Goal: Transaction & Acquisition: Subscribe to service/newsletter

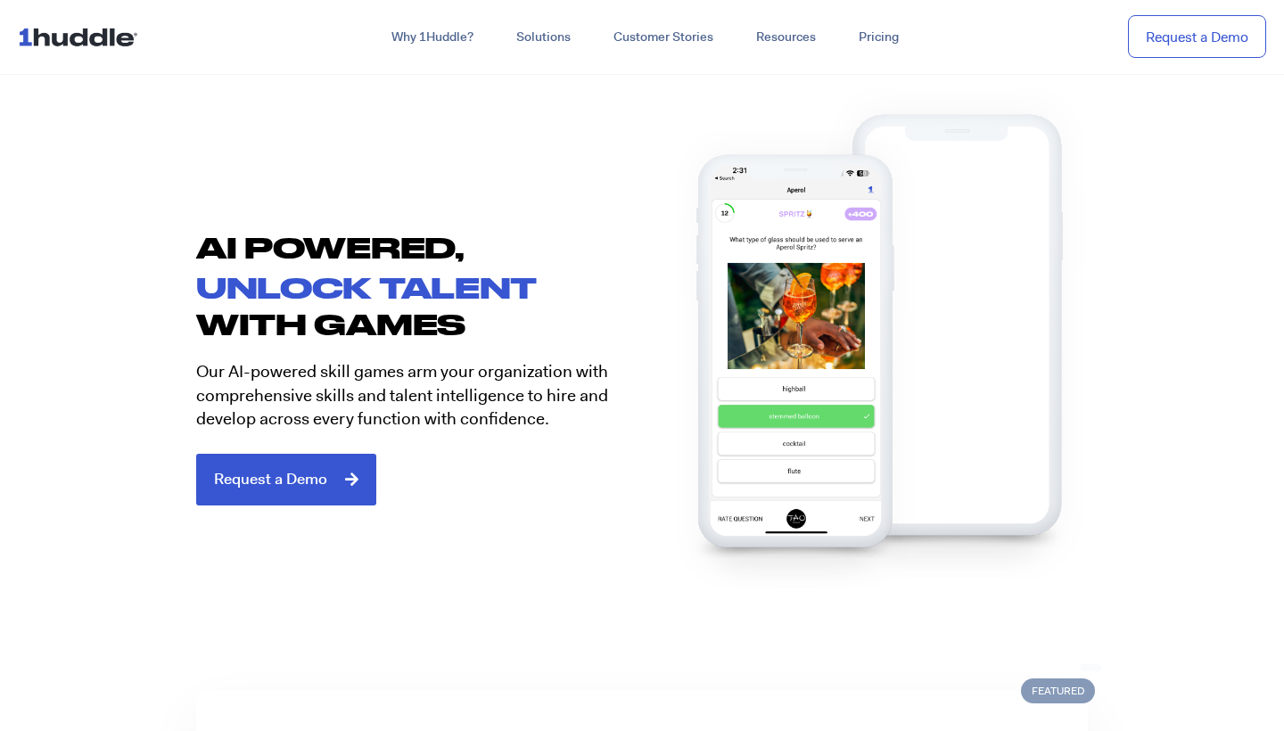
scroll to position [905, 0]
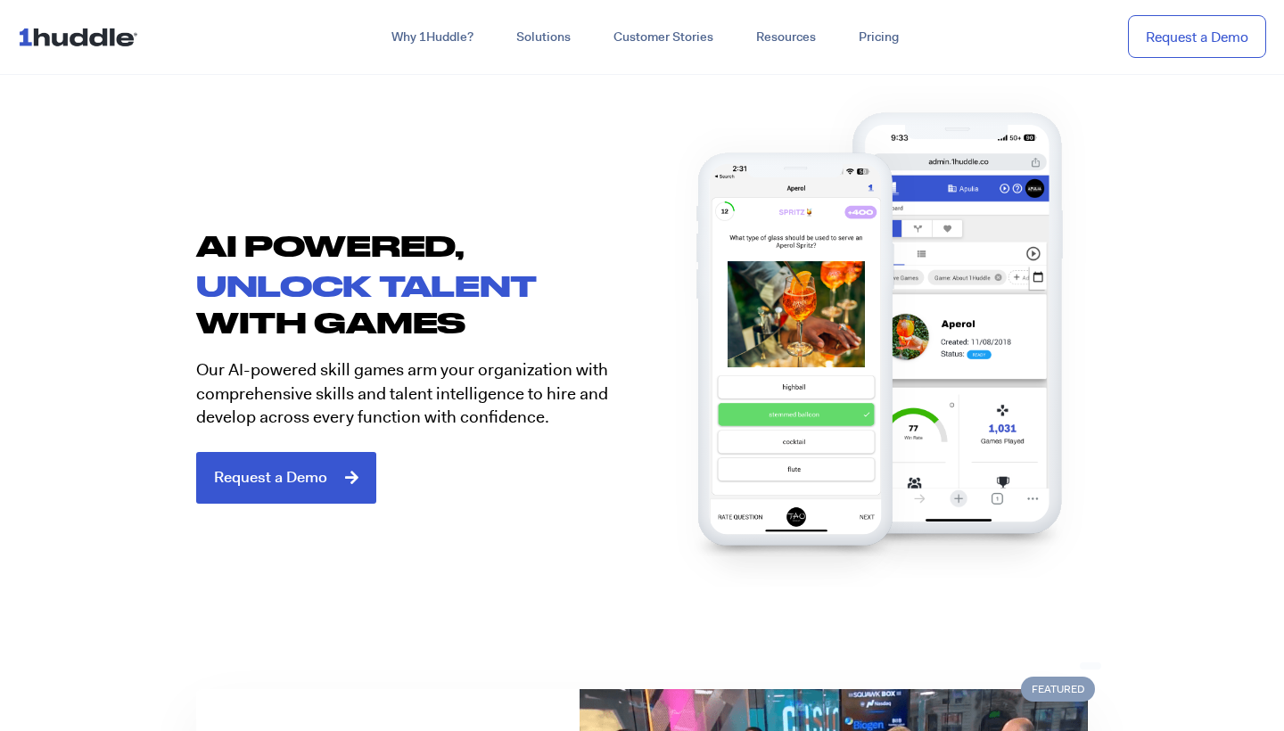
click at [79, 37] on img at bounding box center [82, 37] width 128 height 34
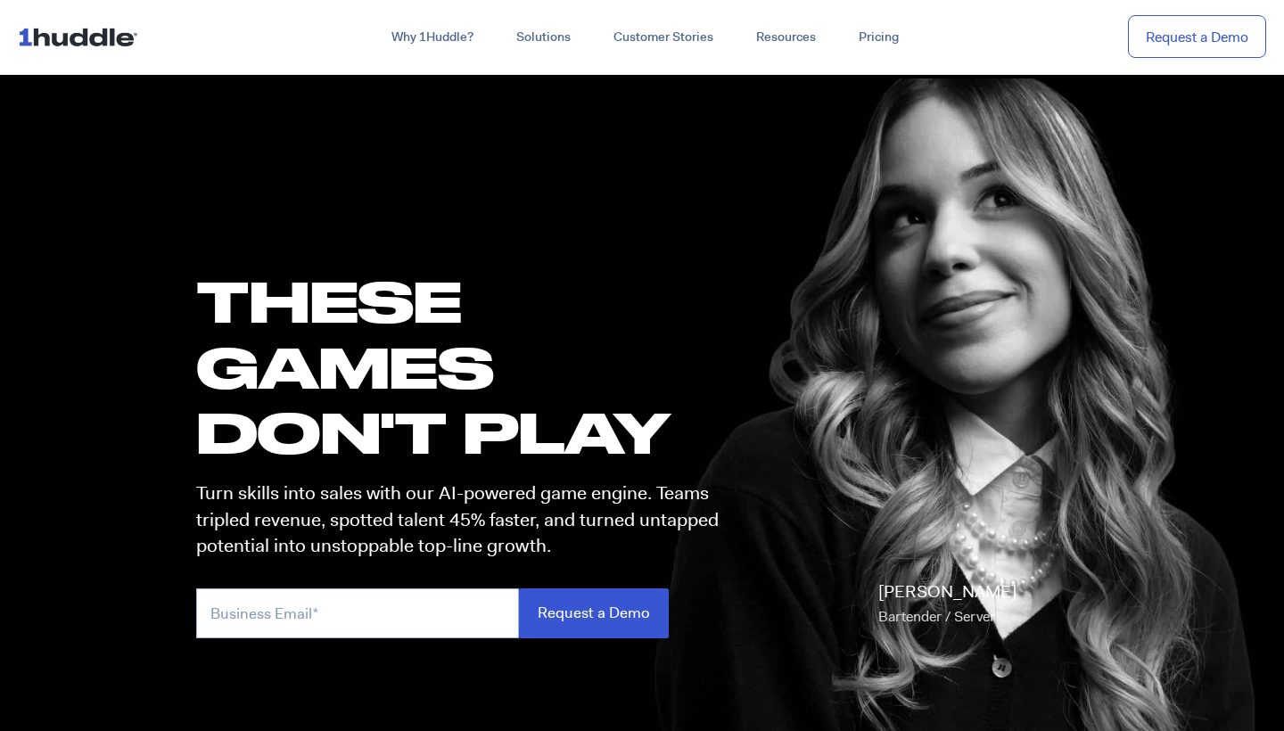
click at [293, 606] on input "email" at bounding box center [357, 613] width 323 height 49
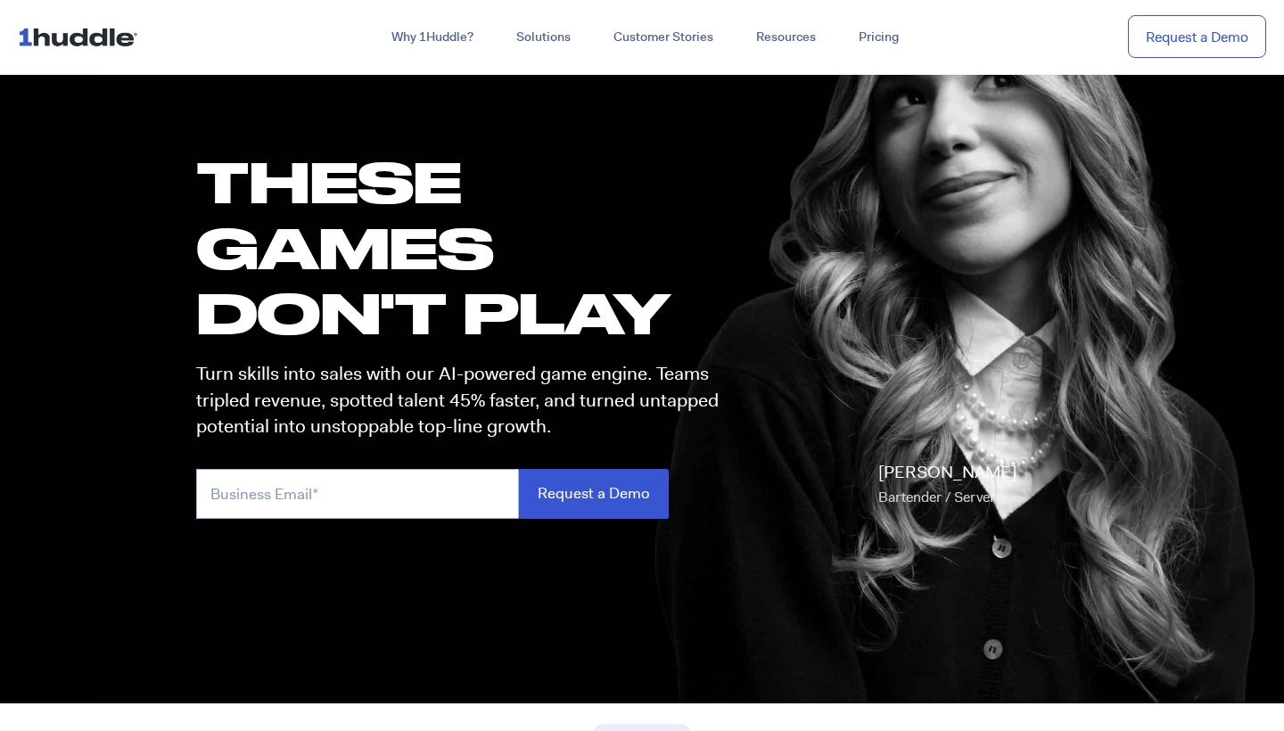
scroll to position [122, 0]
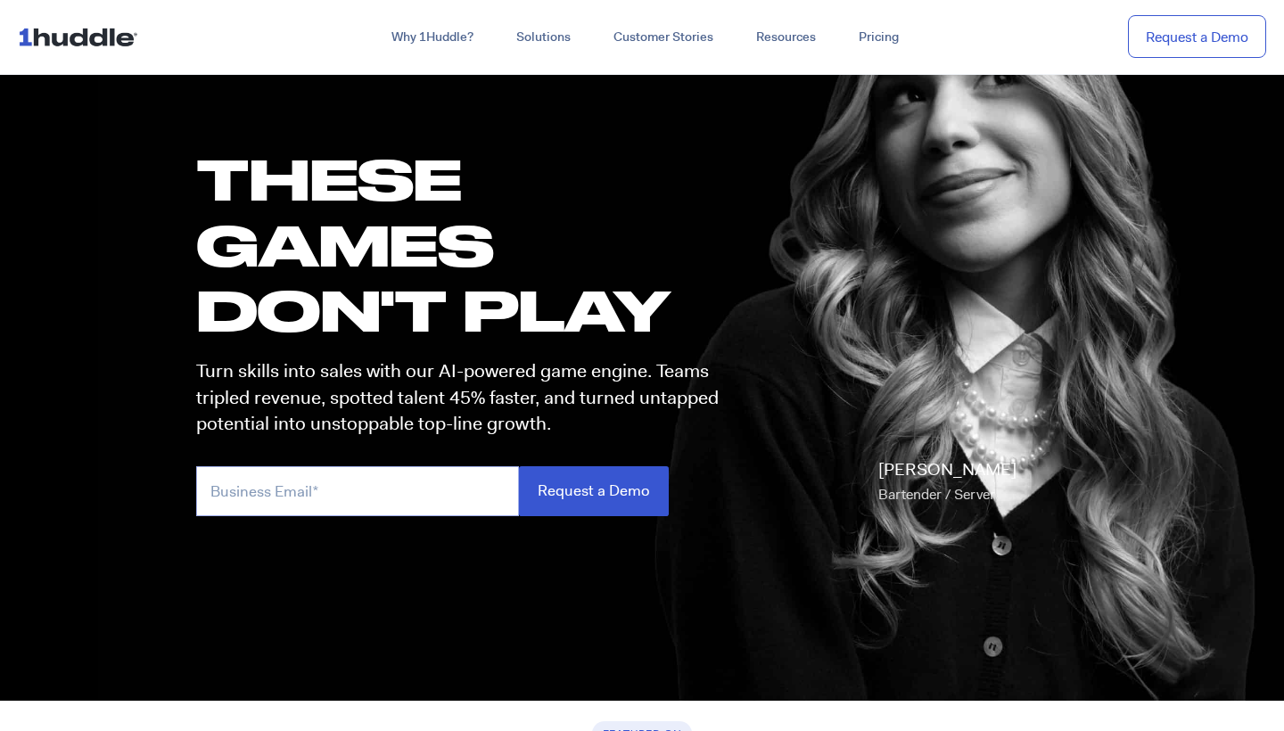
click at [316, 496] on input "email" at bounding box center [357, 490] width 323 height 49
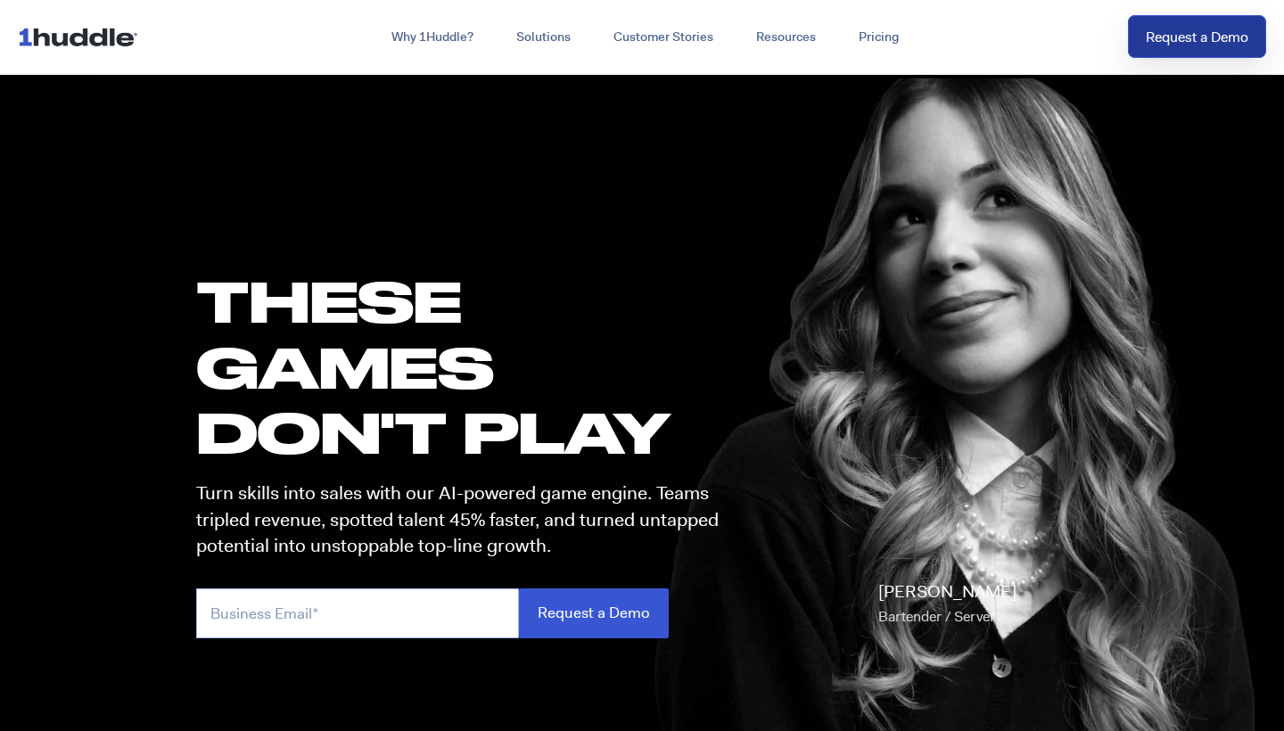
scroll to position [0, 0]
click at [1198, 46] on link "Request a Demo" at bounding box center [1197, 37] width 138 height 44
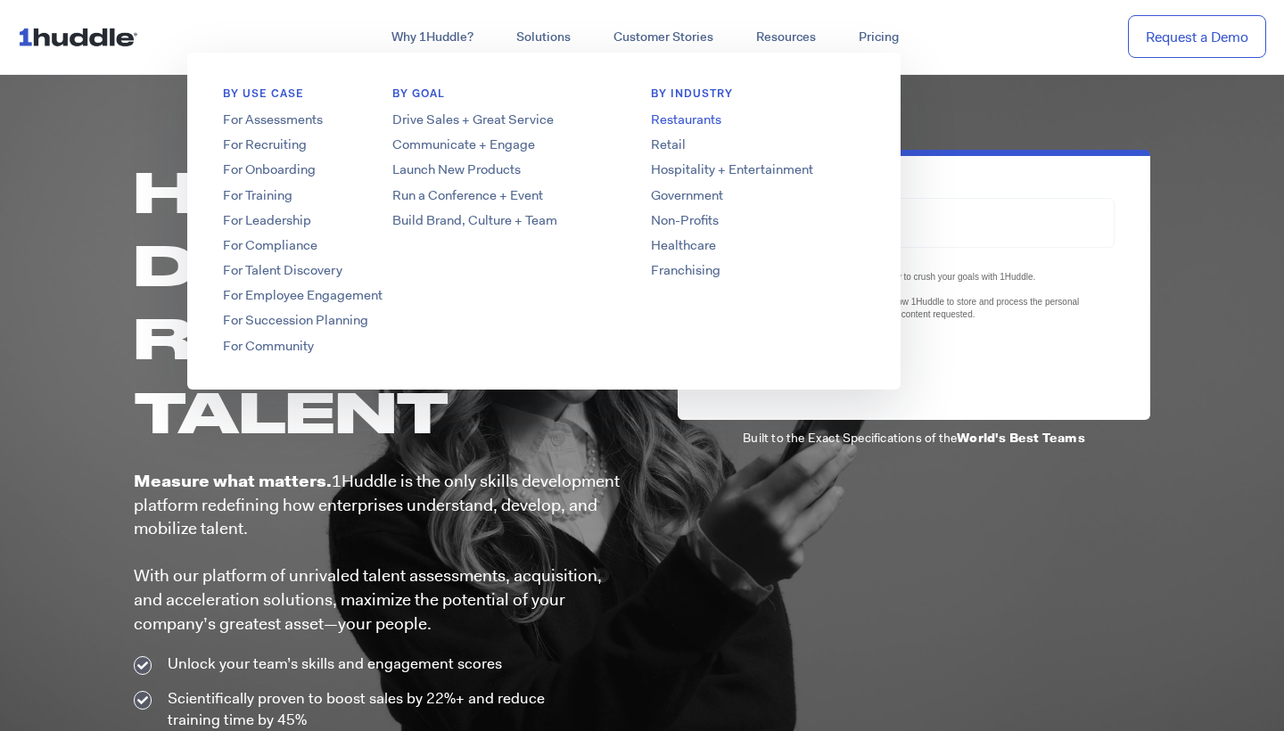
click at [662, 117] on link "Restaurants" at bounding box center [757, 120] width 285 height 19
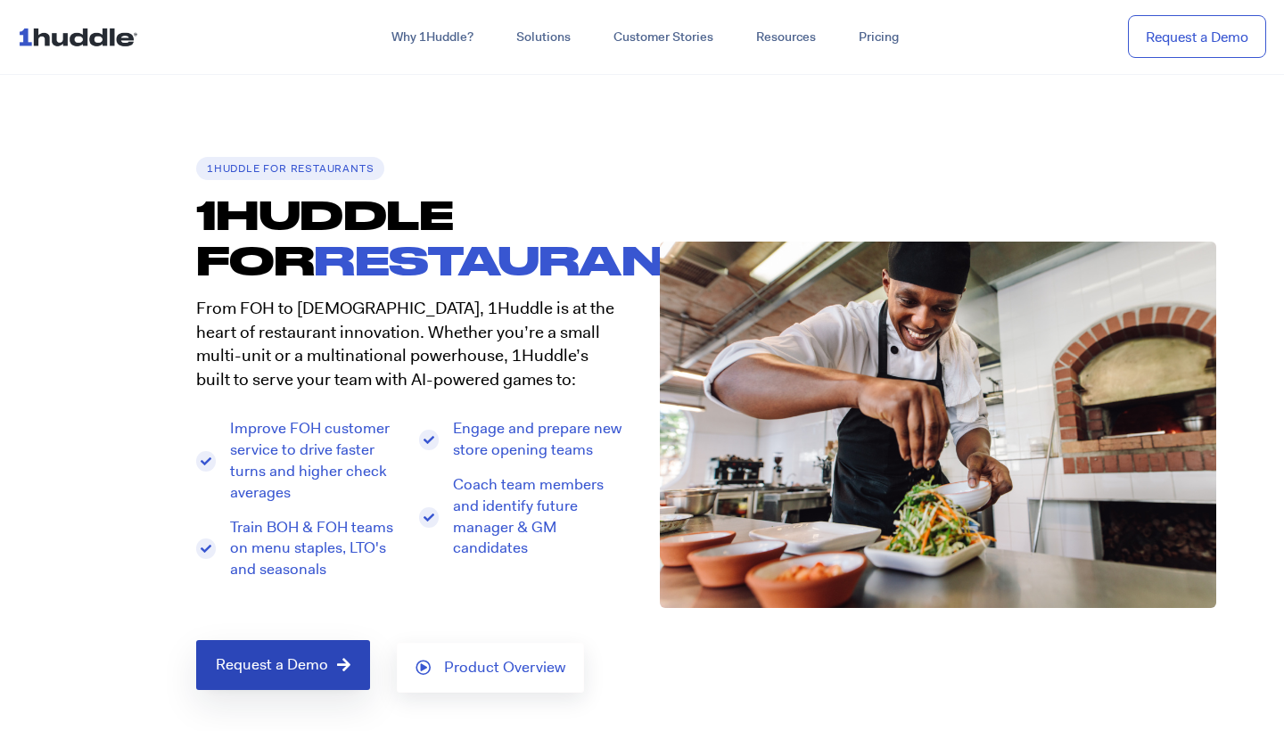
click at [229, 665] on link "Request a Demo" at bounding box center [283, 665] width 174 height 50
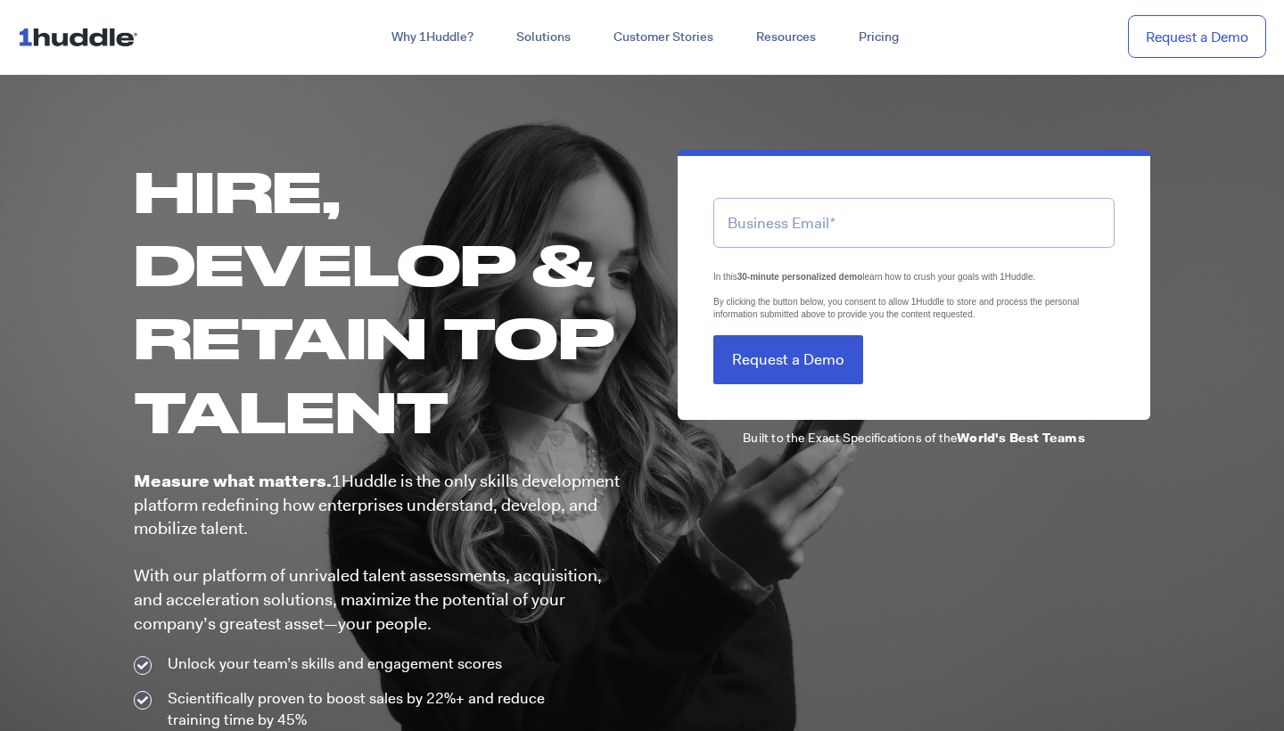
click at [781, 238] on input "email" at bounding box center [913, 222] width 401 height 49
type input "jaelyncabanin.15@gmail.com"
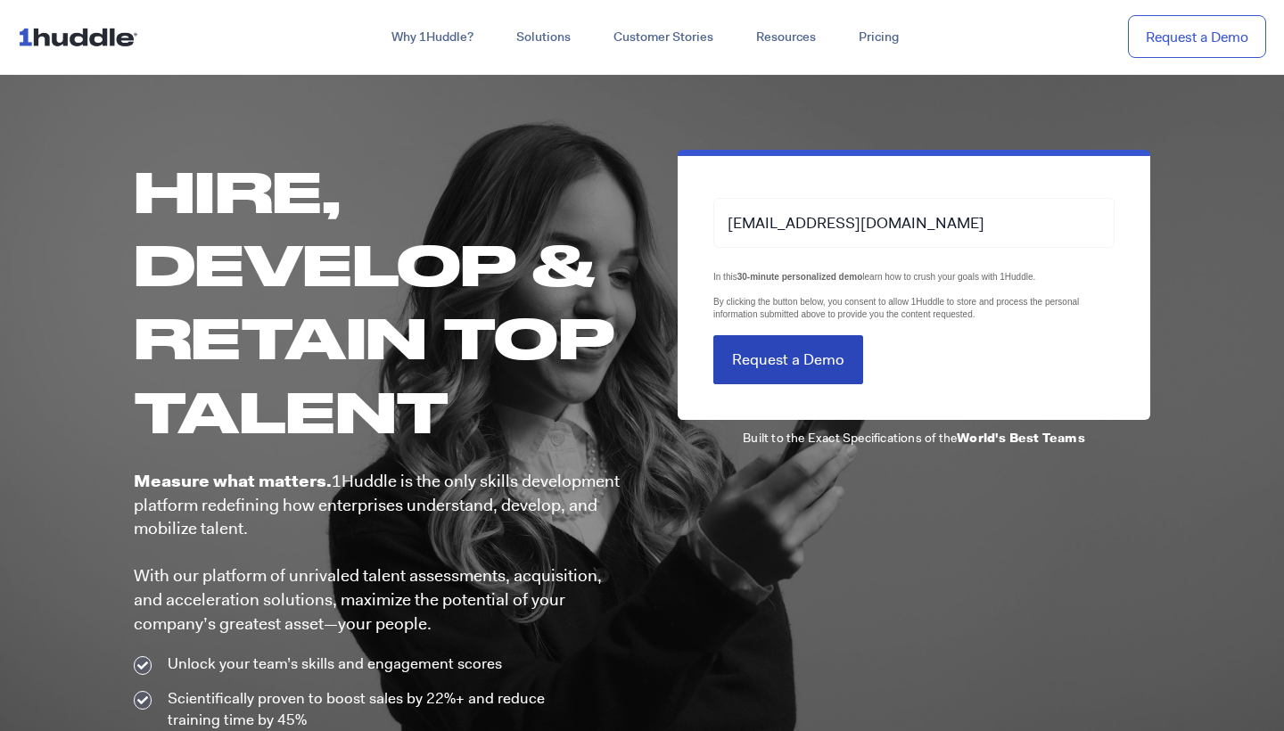
click at [773, 384] on input "Request a Demo" at bounding box center [788, 359] width 150 height 49
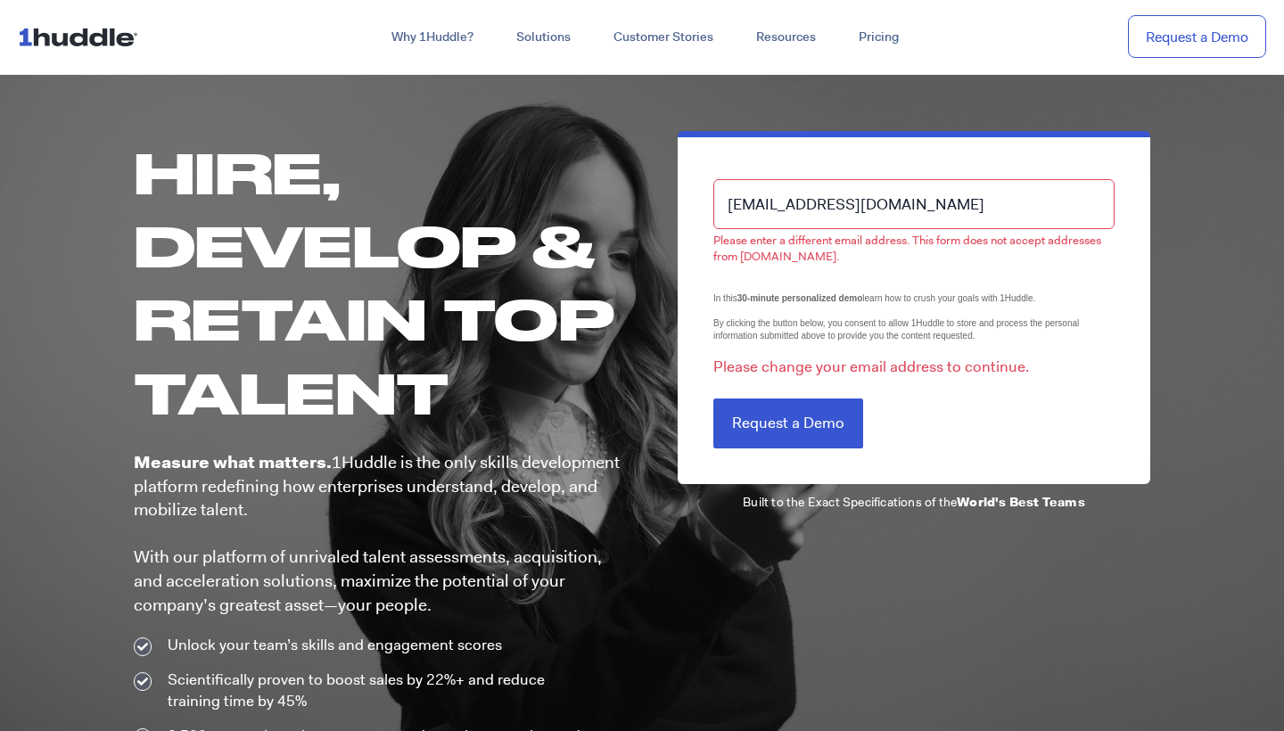
scroll to position [20, 0]
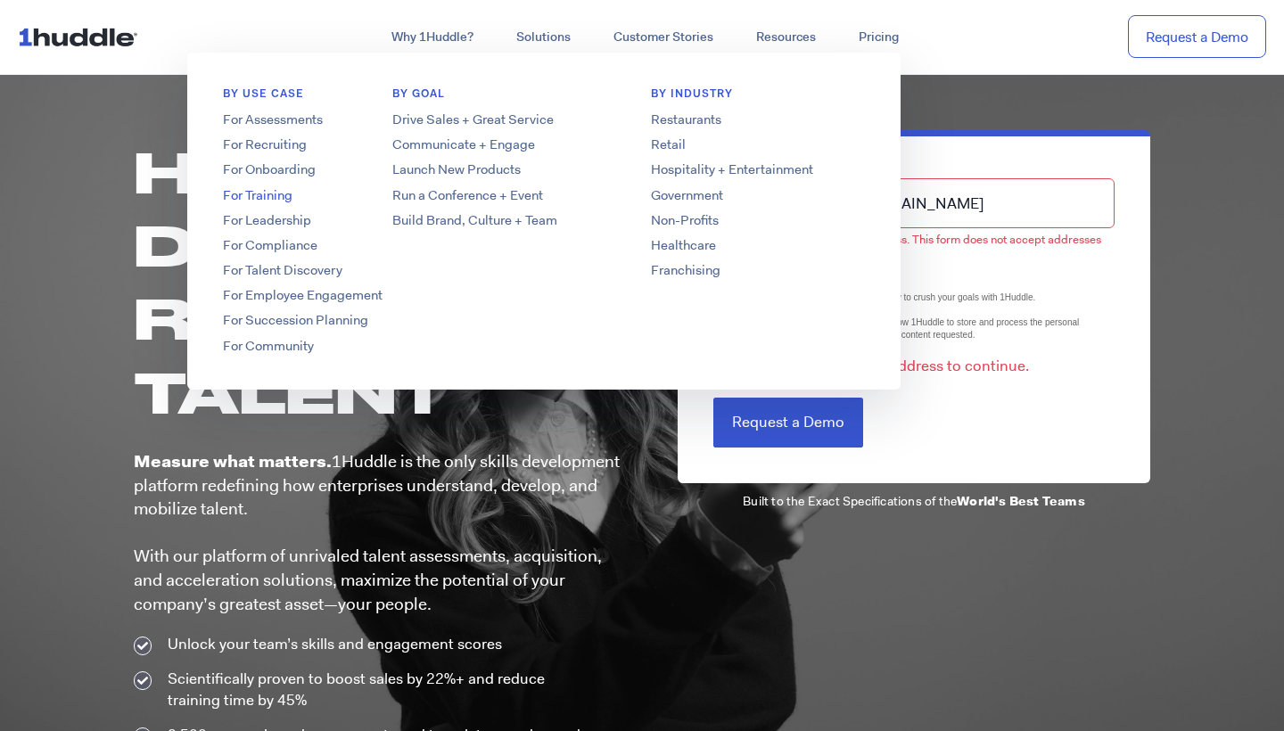
click at [269, 197] on link "For Training" at bounding box center [329, 195] width 285 height 19
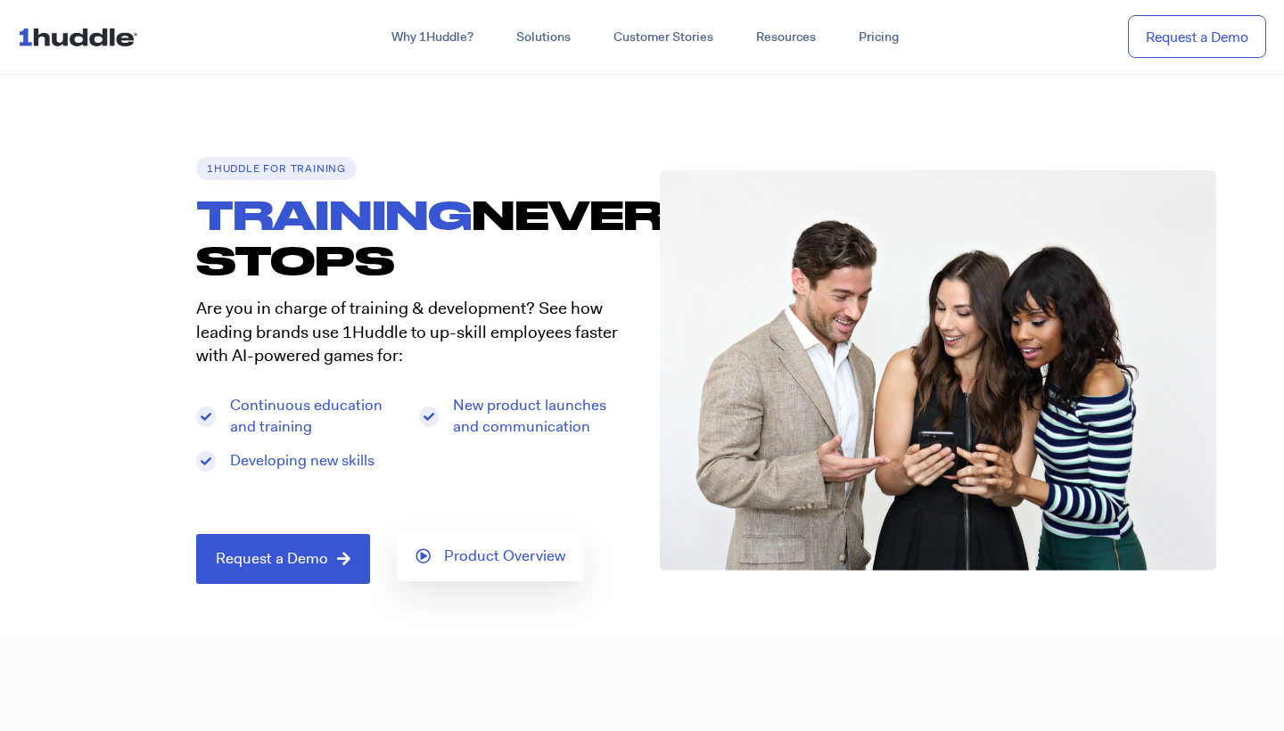
click at [429, 548] on icon at bounding box center [423, 555] width 15 height 15
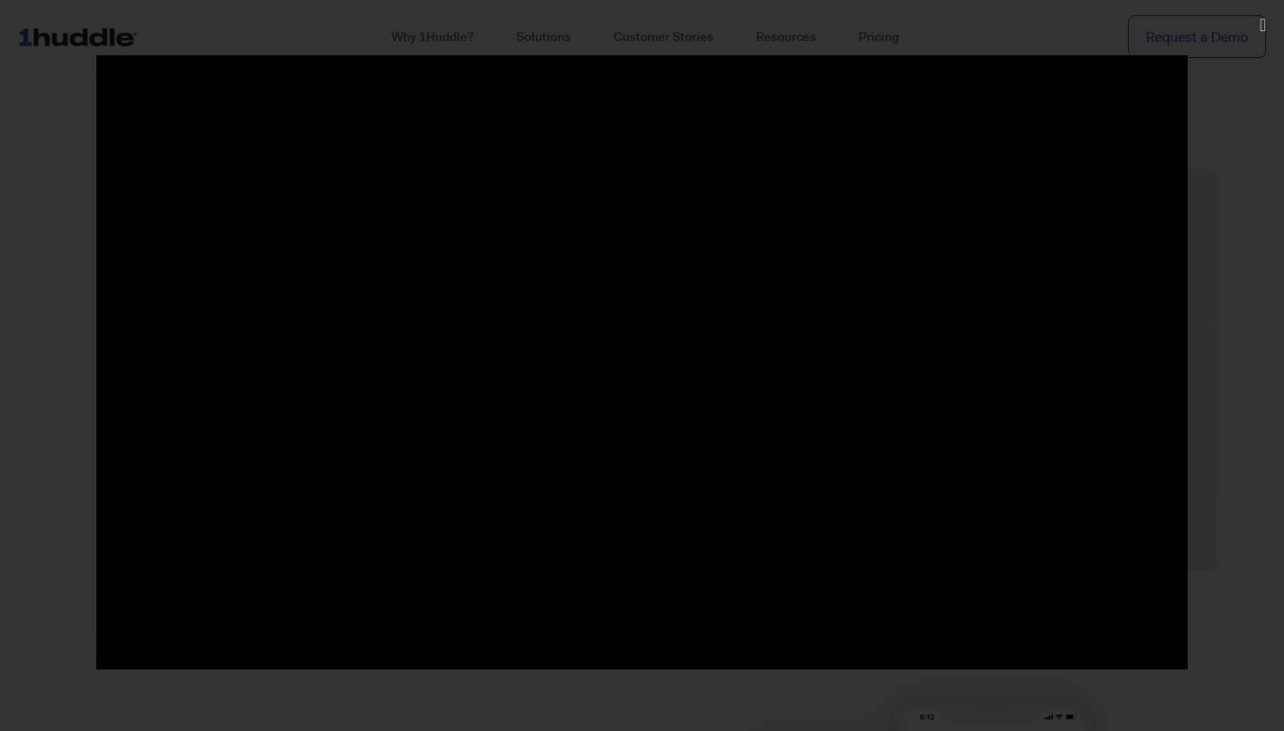
click at [1283, 165] on div at bounding box center [642, 365] width 1284 height 621
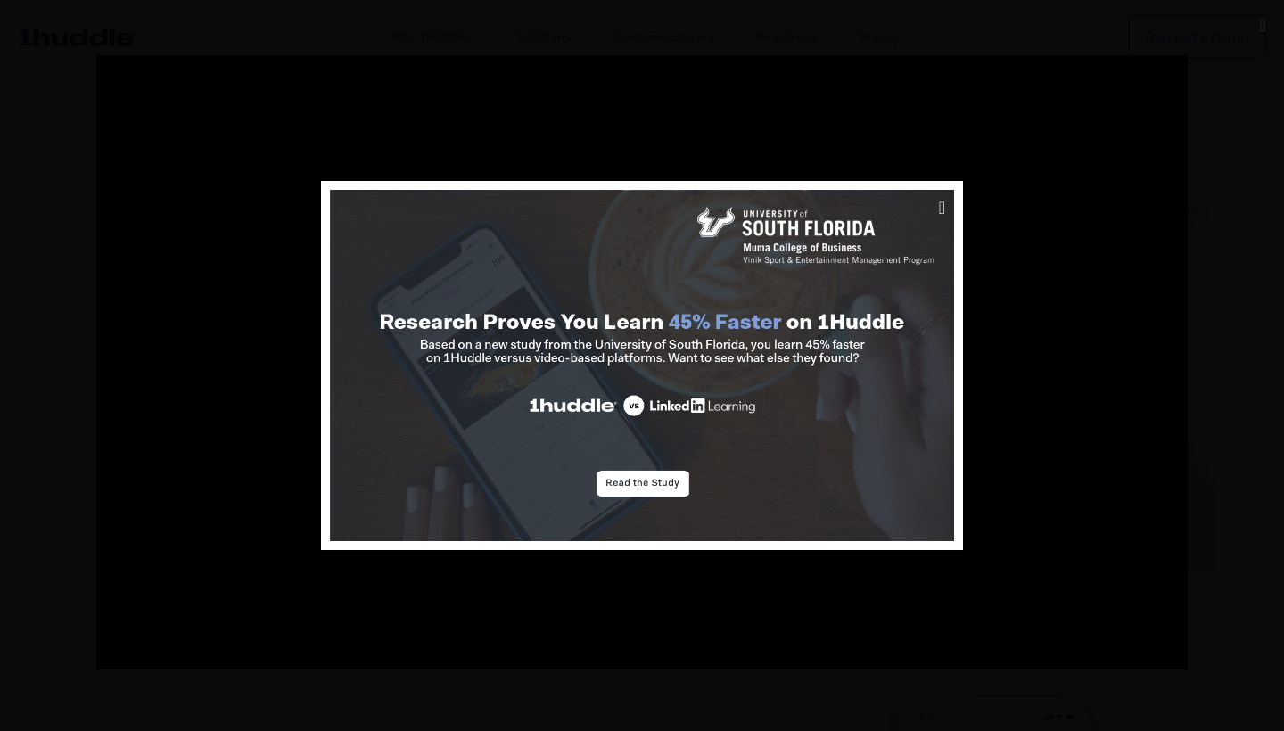
click at [770, 111] on div at bounding box center [642, 365] width 1284 height 731
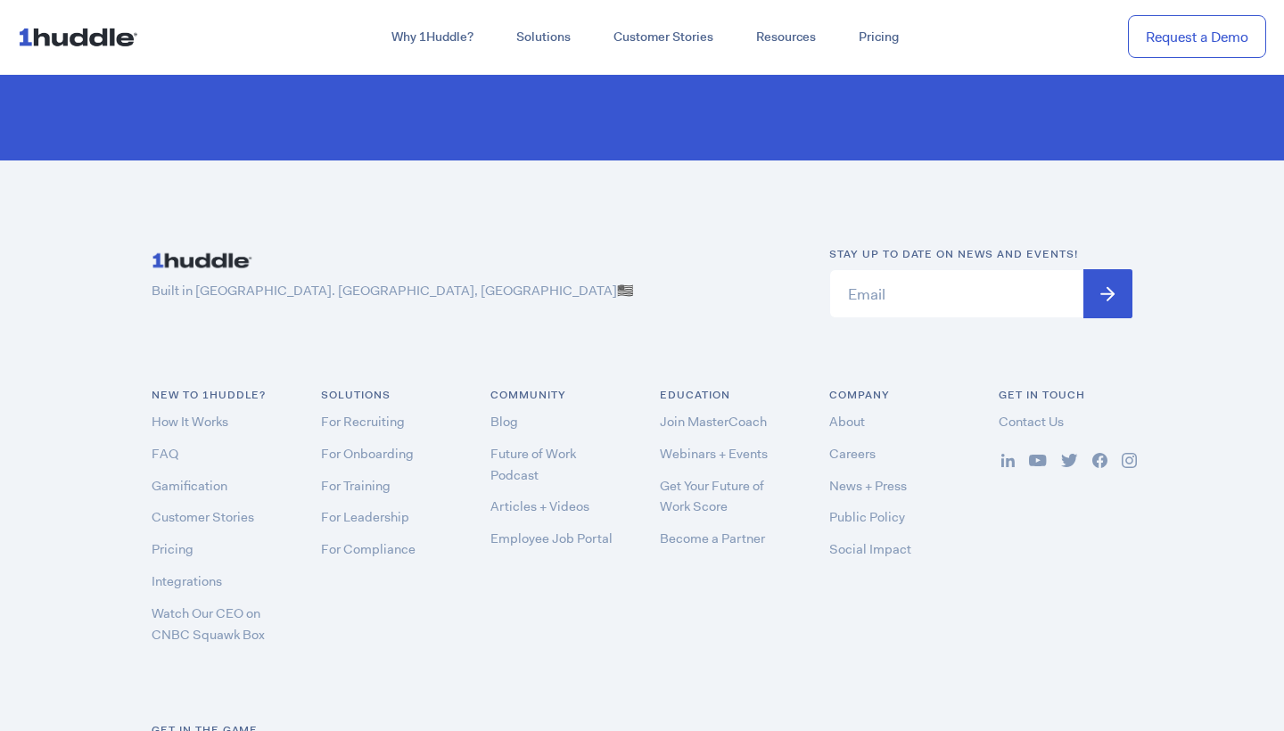
scroll to position [5326, 0]
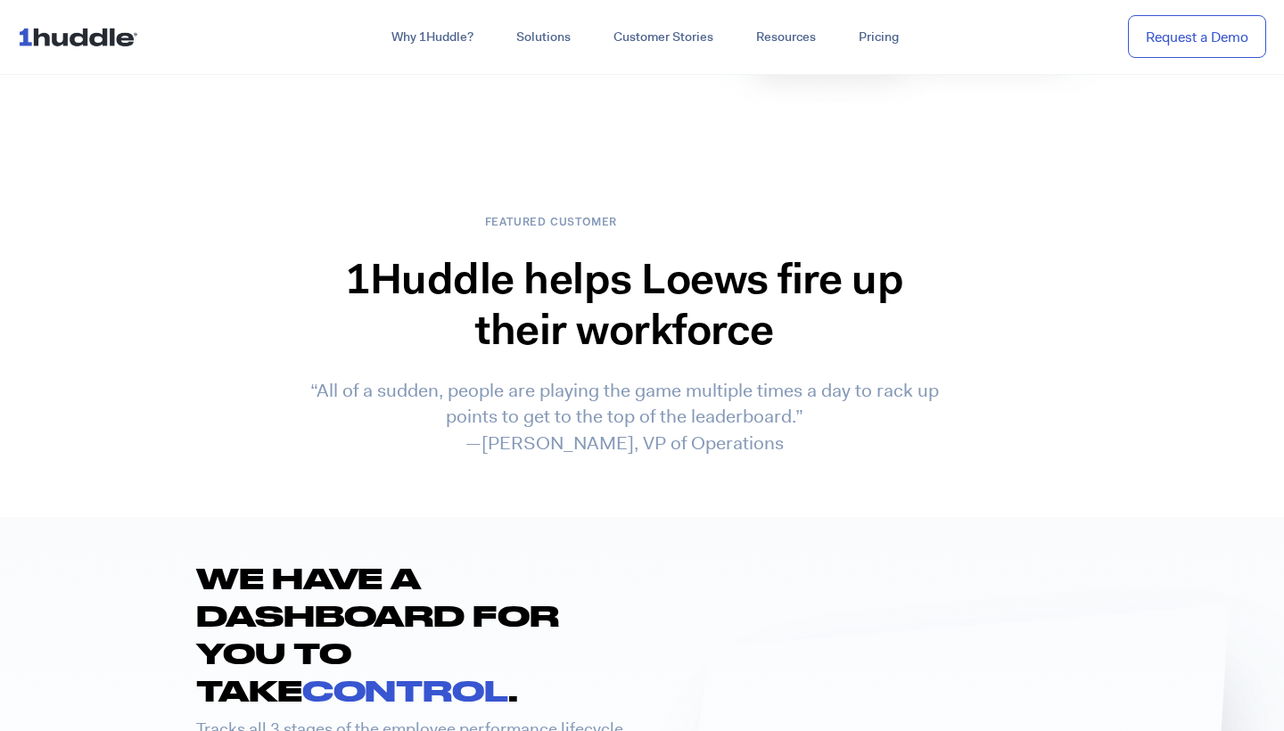
scroll to position [2647, 0]
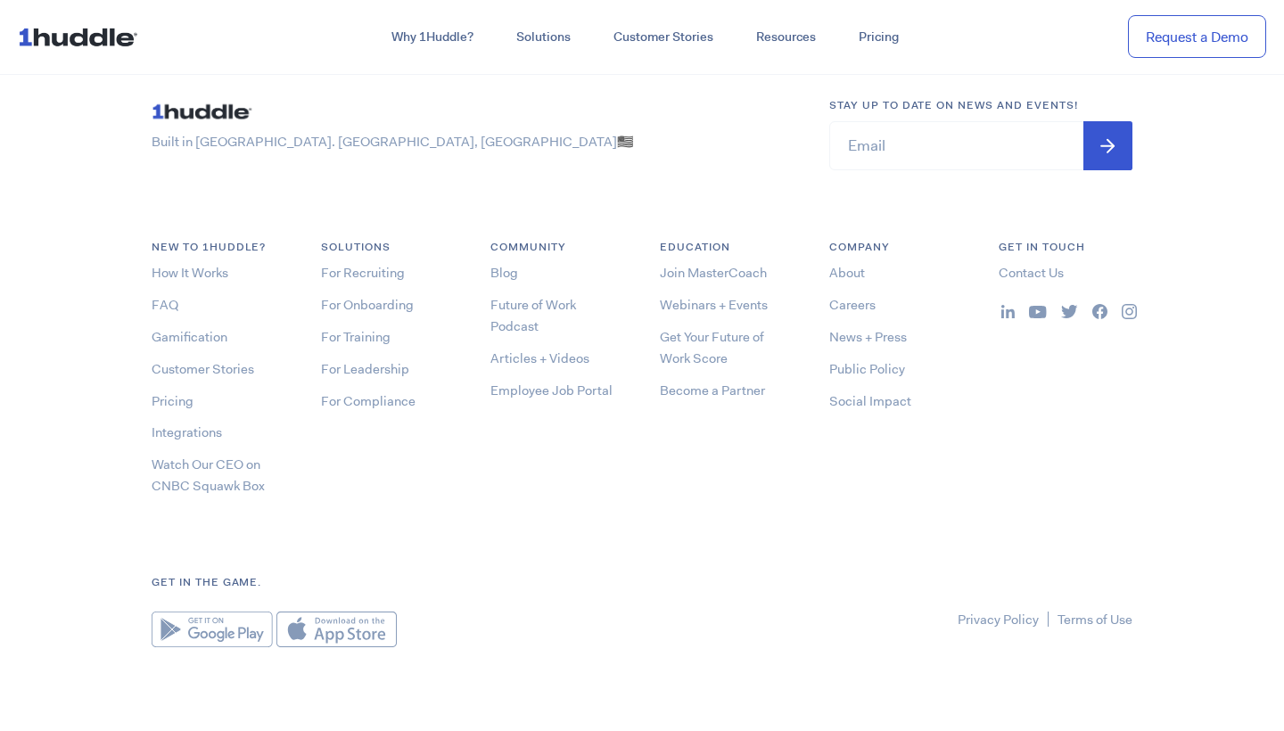
scroll to position [9552, 0]
